Goal: Transaction & Acquisition: Obtain resource

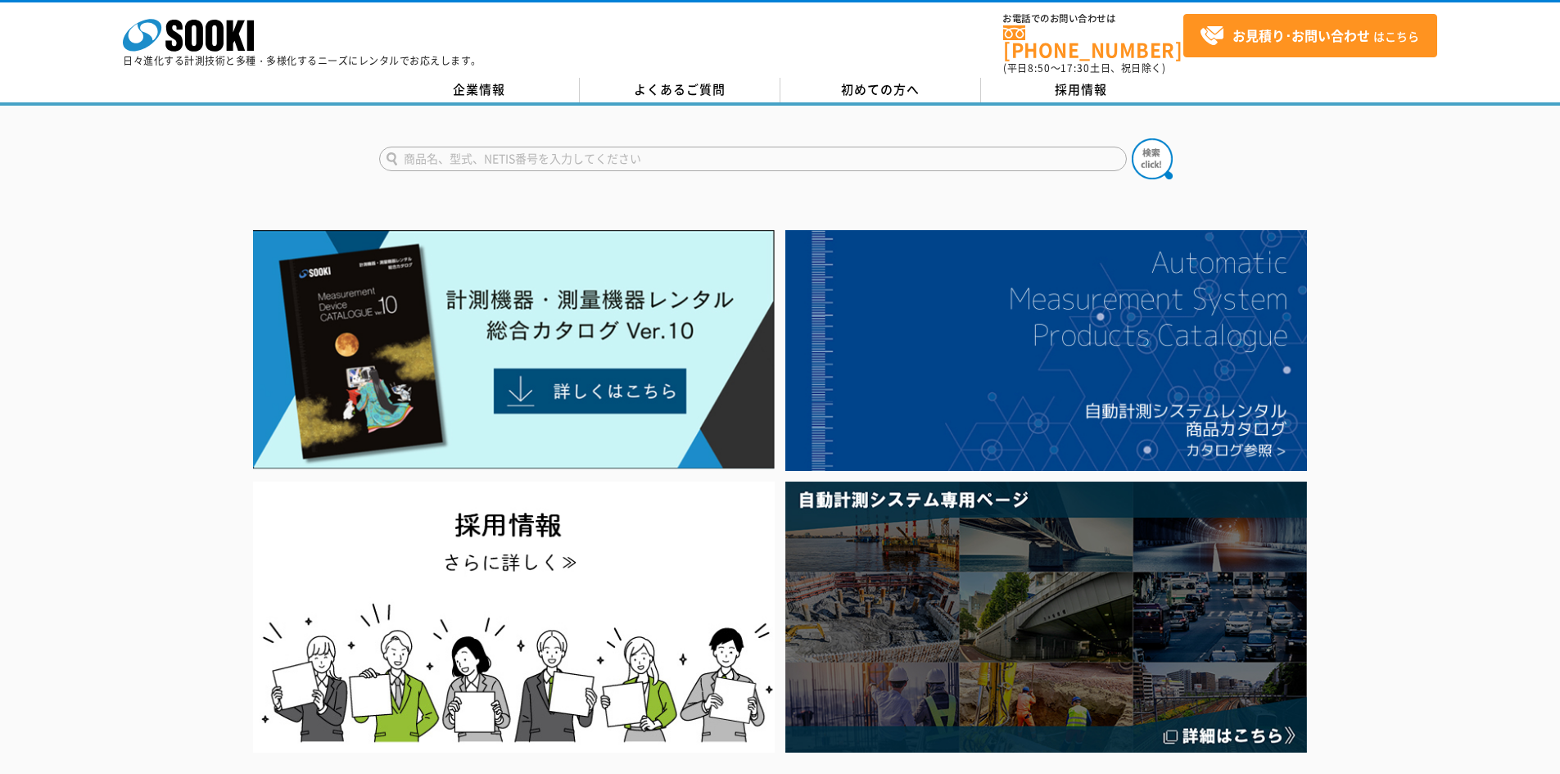
click at [459, 277] on img at bounding box center [513, 349] width 521 height 239
click at [543, 147] on input "text" at bounding box center [752, 159] width 747 height 25
type input "GMW"
click at [1160, 148] on img at bounding box center [1151, 158] width 41 height 41
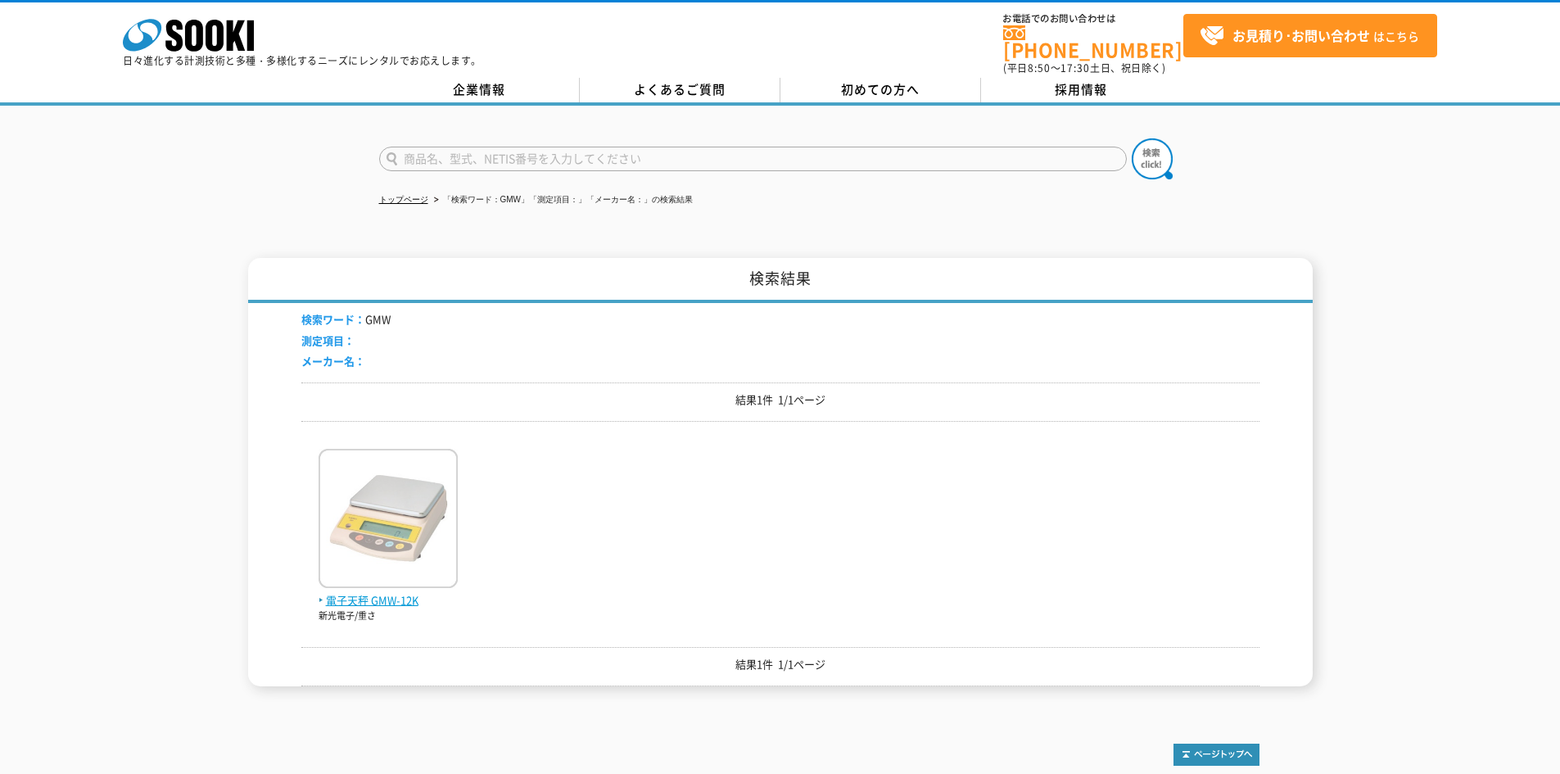
click at [358, 536] on img at bounding box center [387, 520] width 139 height 143
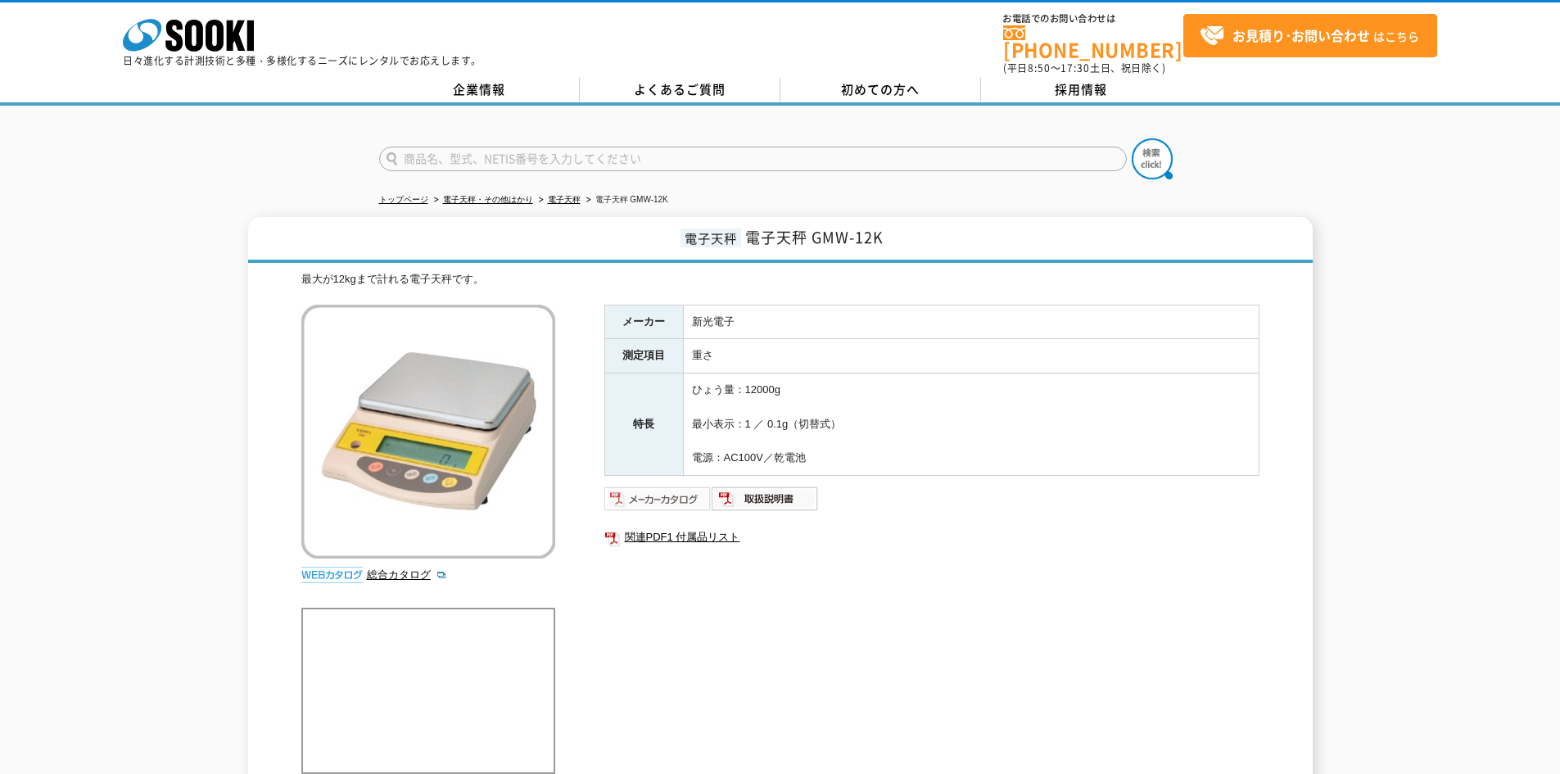
click at [680, 491] on img at bounding box center [657, 498] width 107 height 26
